Goal: Navigation & Orientation: Find specific page/section

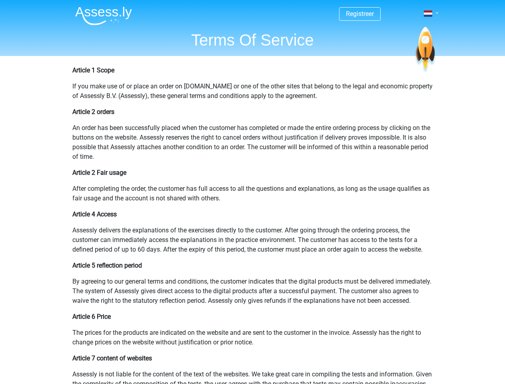
click at [429, 14] on span at bounding box center [428, 13] width 8 height 6
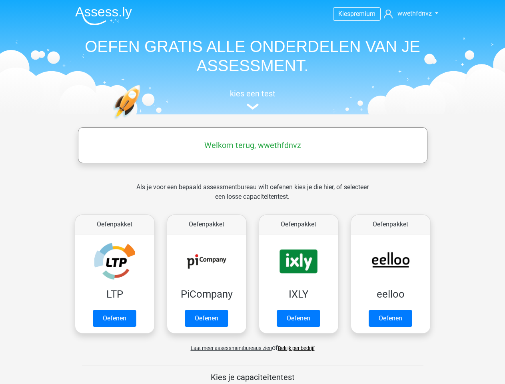
click at [409, 14] on span "wwethfdnvz" at bounding box center [415, 14] width 34 height 8
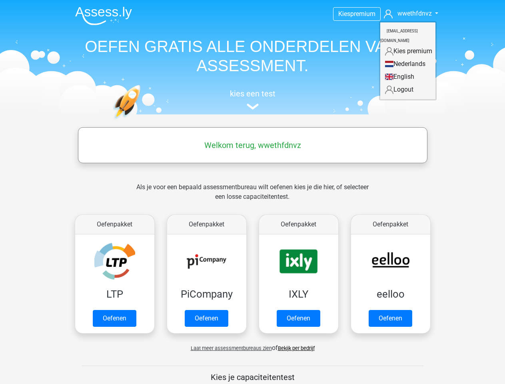
click at [229, 348] on span "Laat meer assessmentbureaus zien" at bounding box center [231, 348] width 81 height 6
